Goal: Obtain resource: Obtain resource

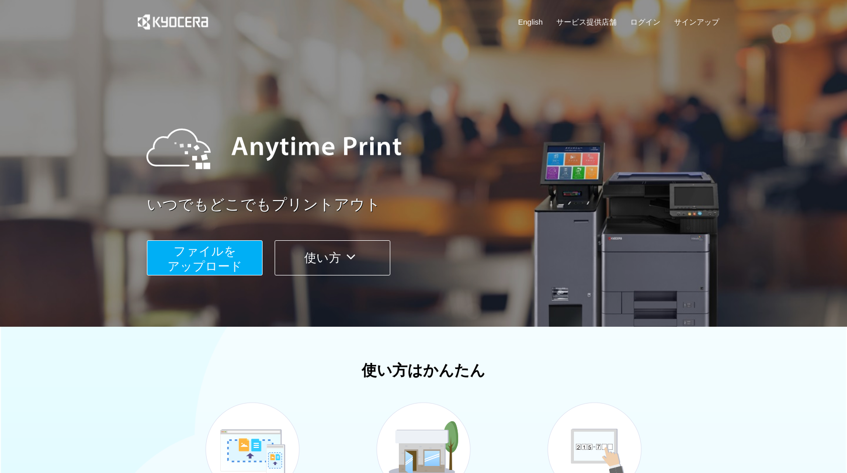
click at [201, 268] on span "ファイルを ​​アップロード" at bounding box center [205, 258] width 75 height 29
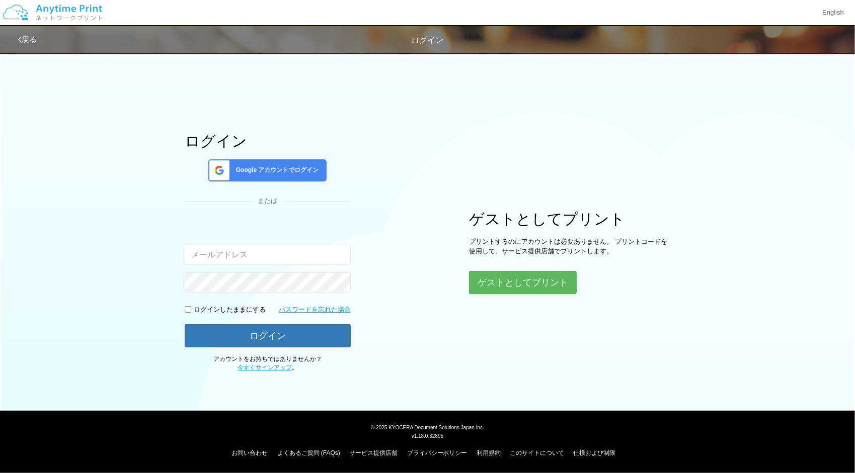
click at [289, 174] on span "Google アカウントでログイン" at bounding box center [275, 170] width 87 height 9
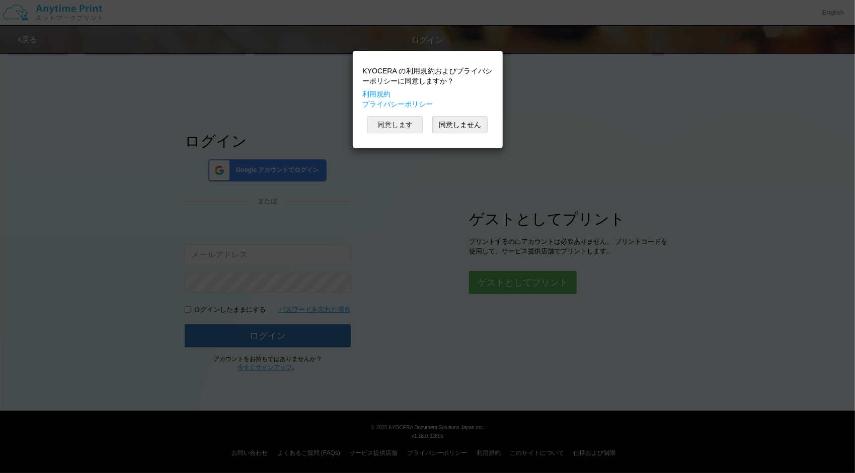
click at [390, 125] on button "同意します" at bounding box center [394, 124] width 55 height 17
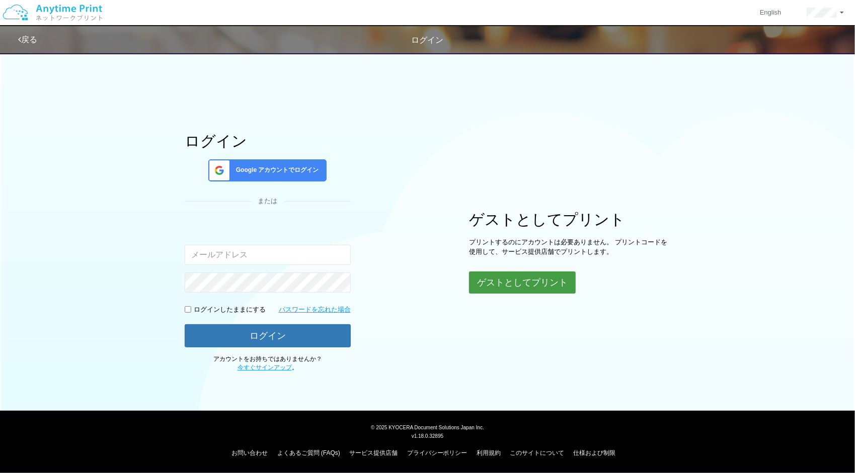
click at [493, 280] on button "ゲストとしてプリント" at bounding box center [522, 283] width 107 height 22
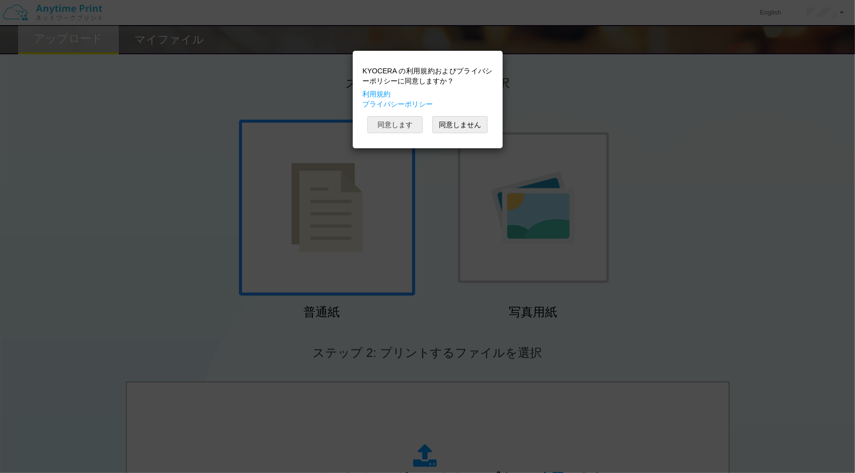
click at [393, 122] on button "同意します" at bounding box center [394, 124] width 55 height 17
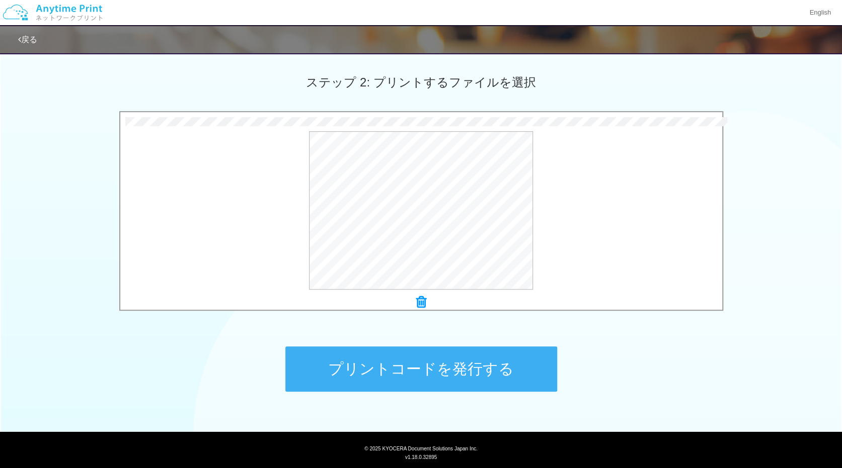
scroll to position [296, 0]
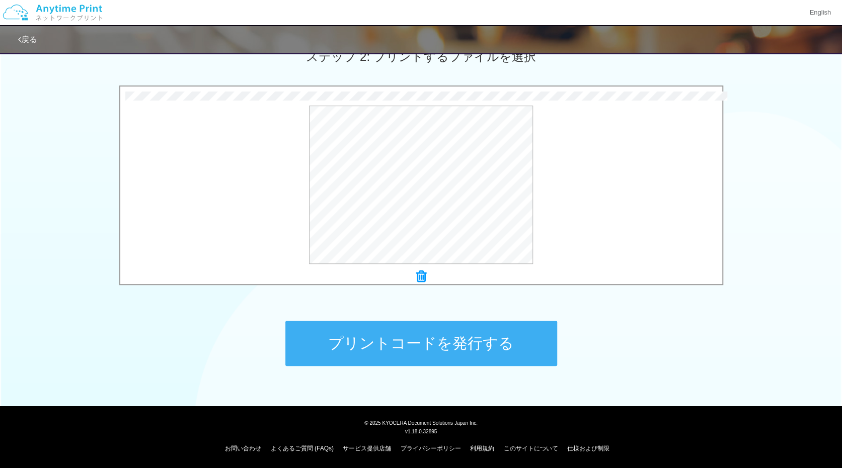
click at [386, 330] on button "プリントコードを発行する" at bounding box center [421, 343] width 272 height 45
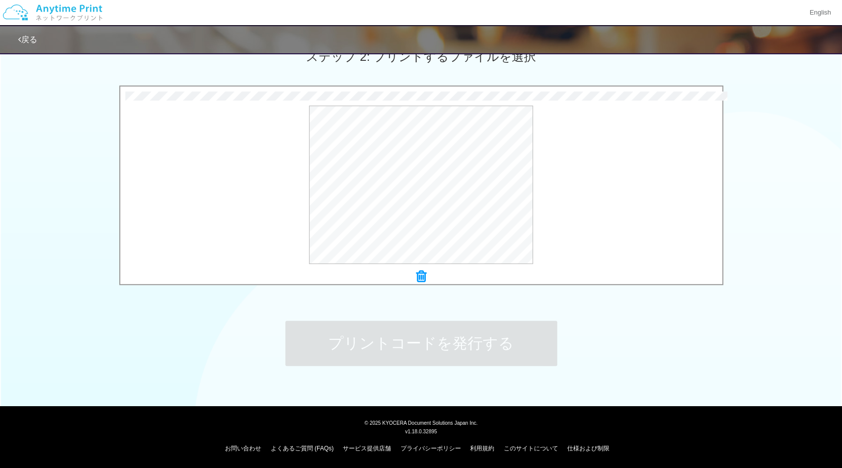
scroll to position [0, 0]
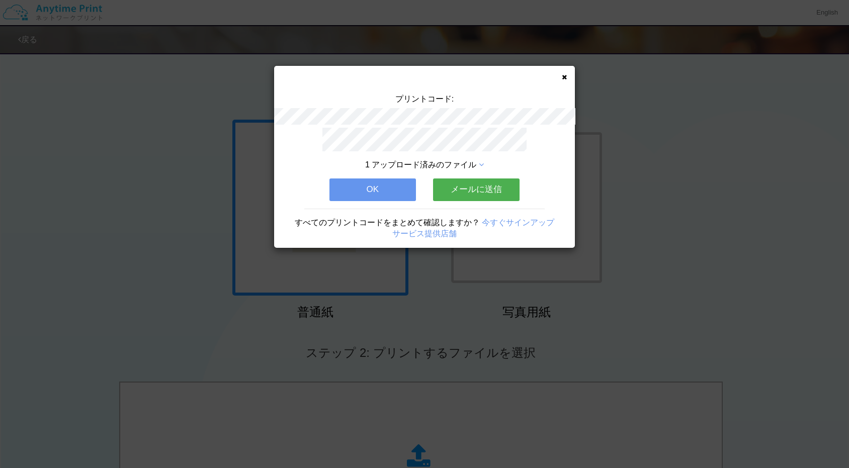
click at [388, 189] on button "OK" at bounding box center [373, 190] width 87 height 22
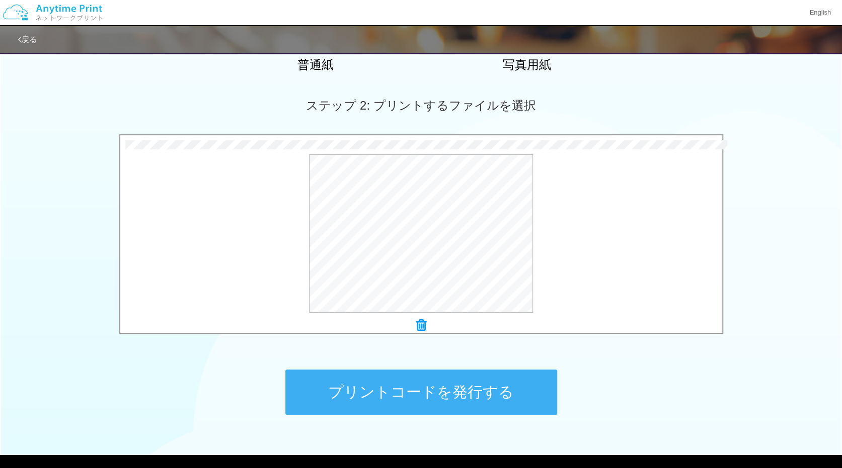
scroll to position [296, 0]
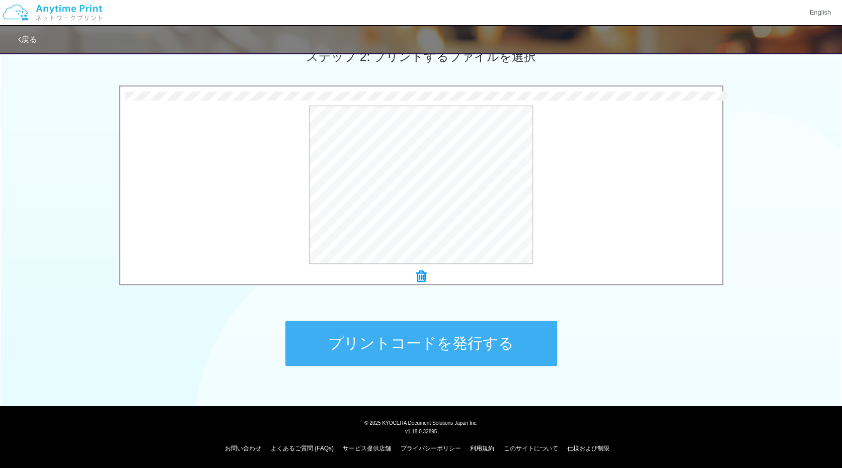
click at [470, 344] on button "プリントコードを発行する" at bounding box center [421, 343] width 272 height 45
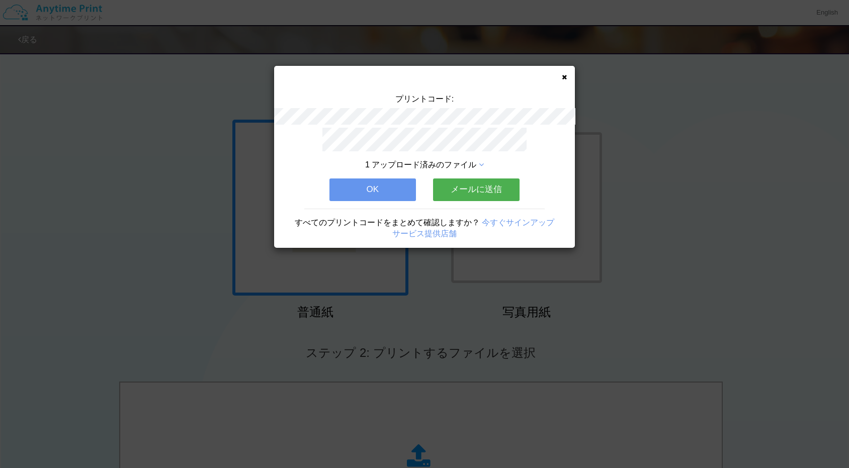
click at [503, 184] on button "メールに送信" at bounding box center [476, 190] width 87 height 22
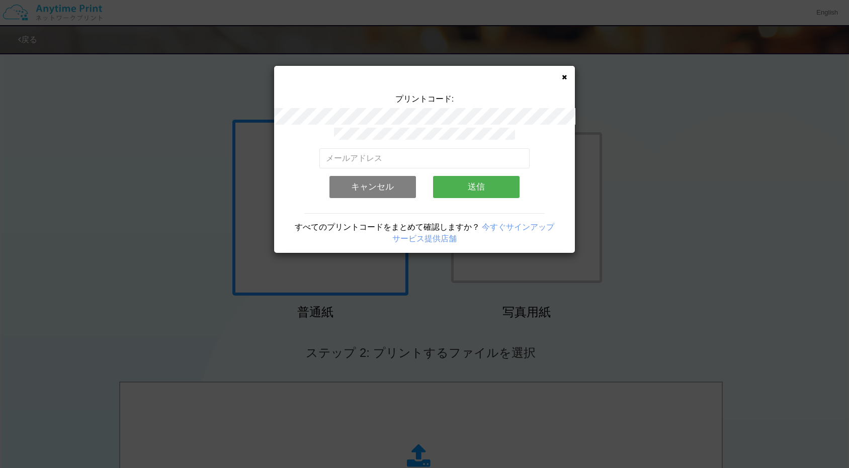
click at [496, 186] on button "送信" at bounding box center [476, 187] width 87 height 22
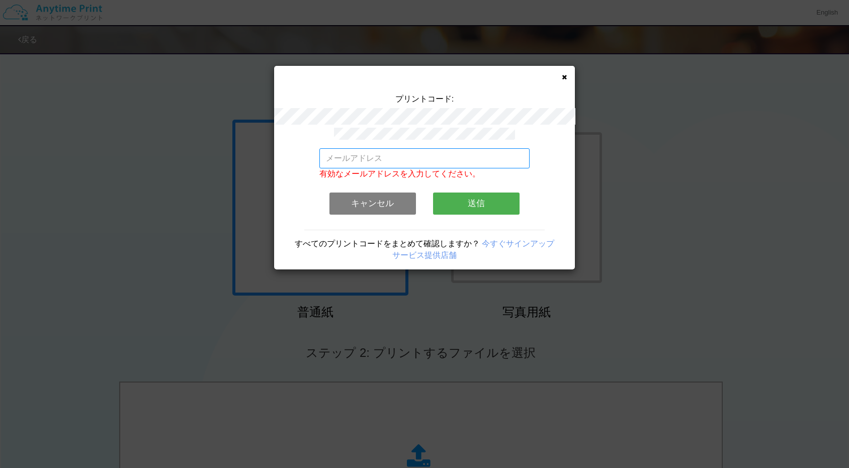
click at [379, 152] on input "email" at bounding box center [424, 158] width 211 height 20
type input "[EMAIL_ADDRESS][DOMAIN_NAME]"
click at [470, 199] on button "送信" at bounding box center [476, 204] width 87 height 22
